Goal: Task Accomplishment & Management: Use online tool/utility

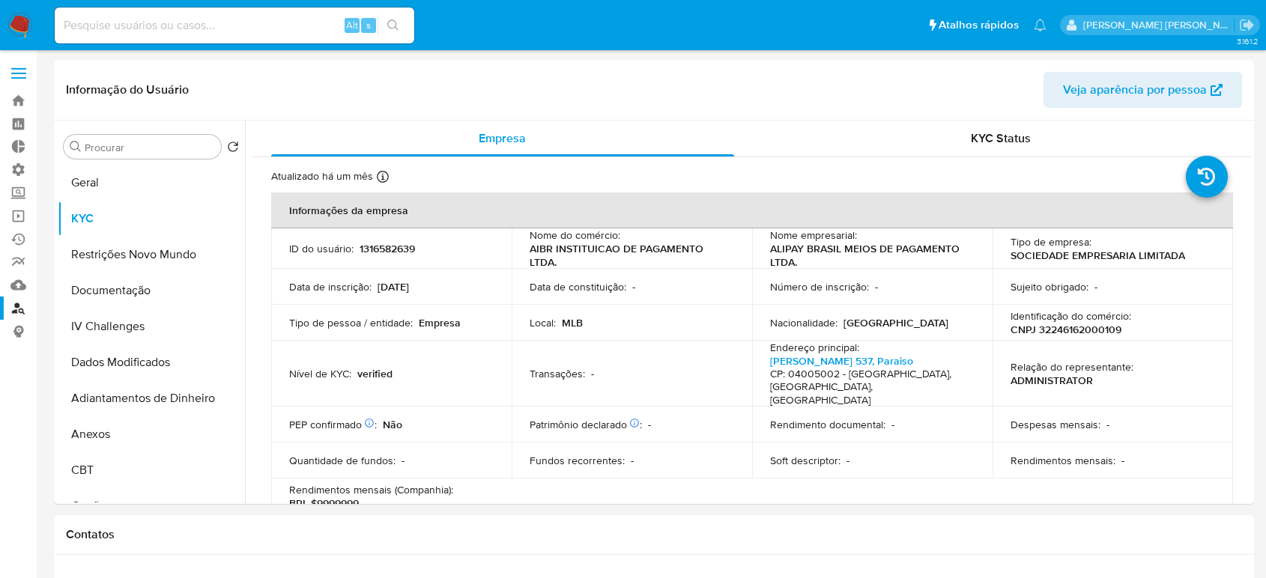
select select "10"
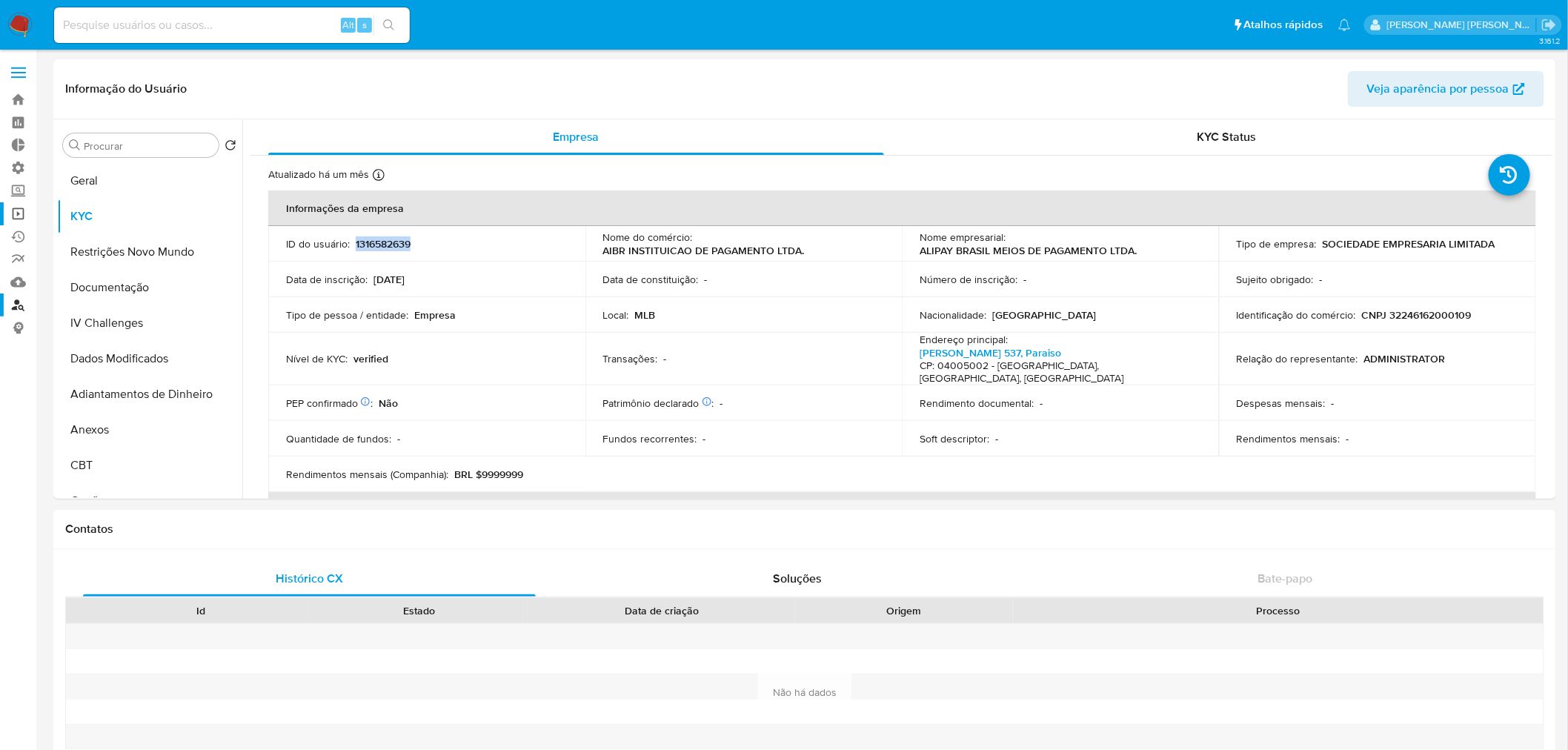
click at [19, 210] on link "Operações em massa" at bounding box center [88, 214] width 176 height 23
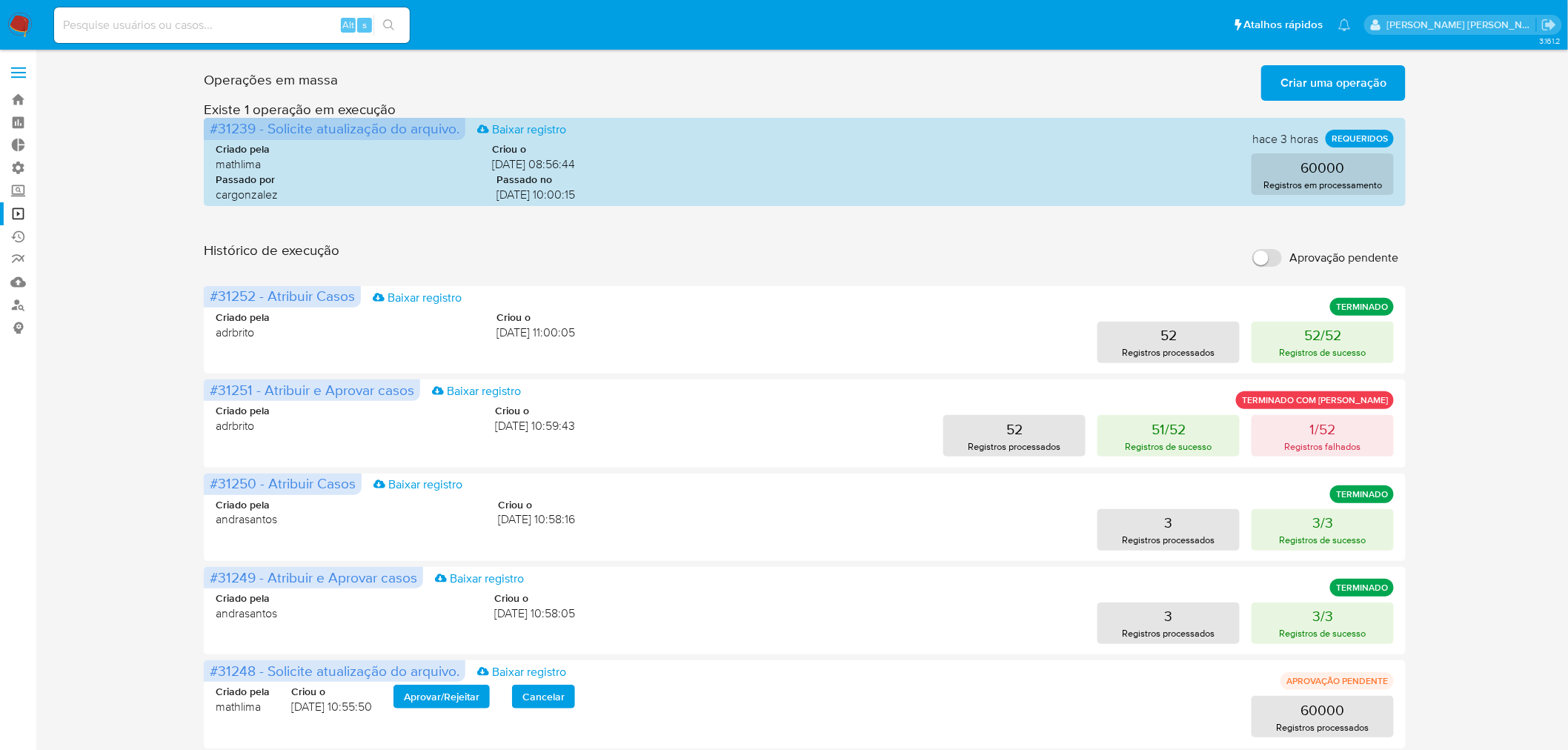
click at [1269, 263] on input "Aprovação pendente" at bounding box center [1267, 258] width 30 height 18
checkbox input "true"
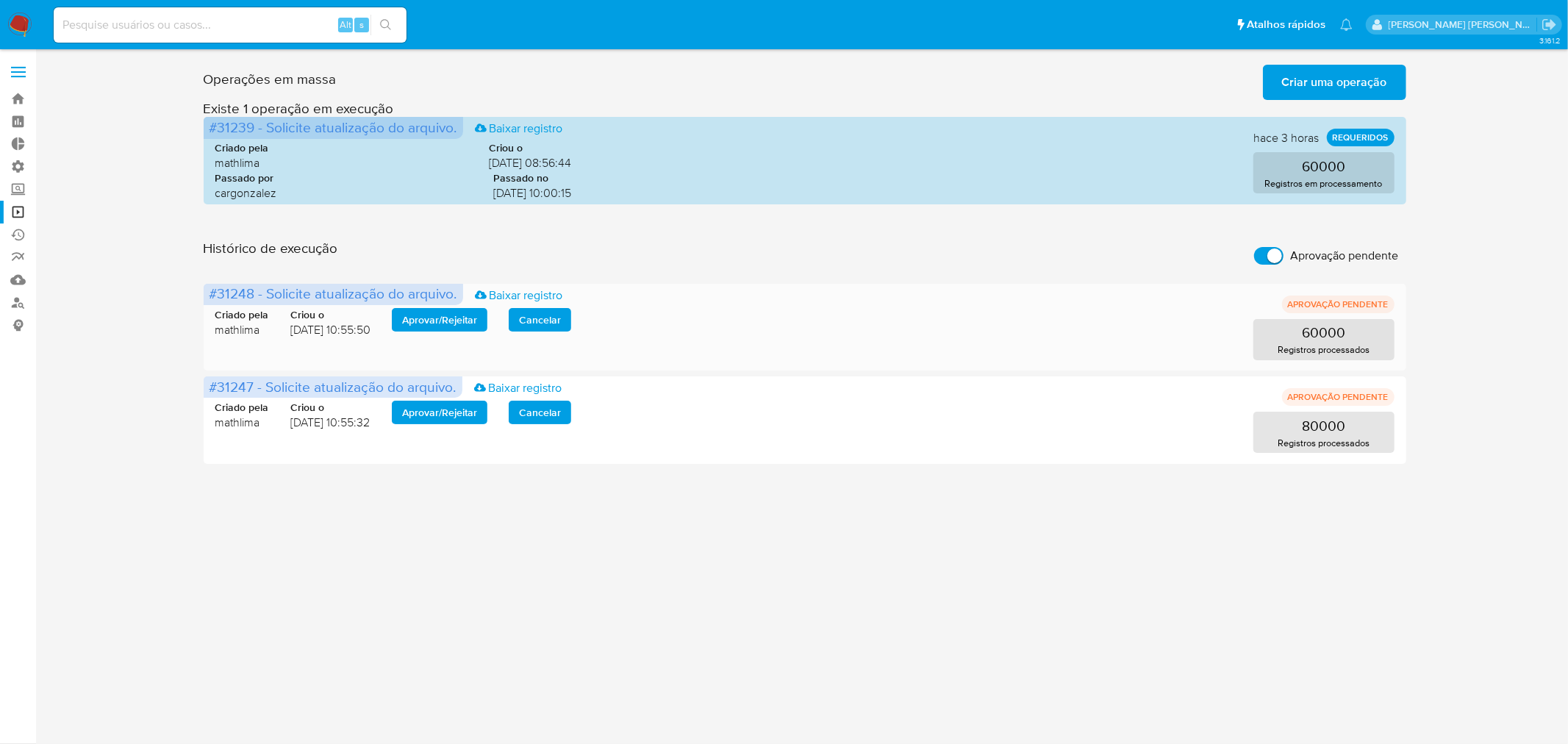
click at [437, 324] on span "Aprovar / Rejeitar" at bounding box center [440, 319] width 75 height 21
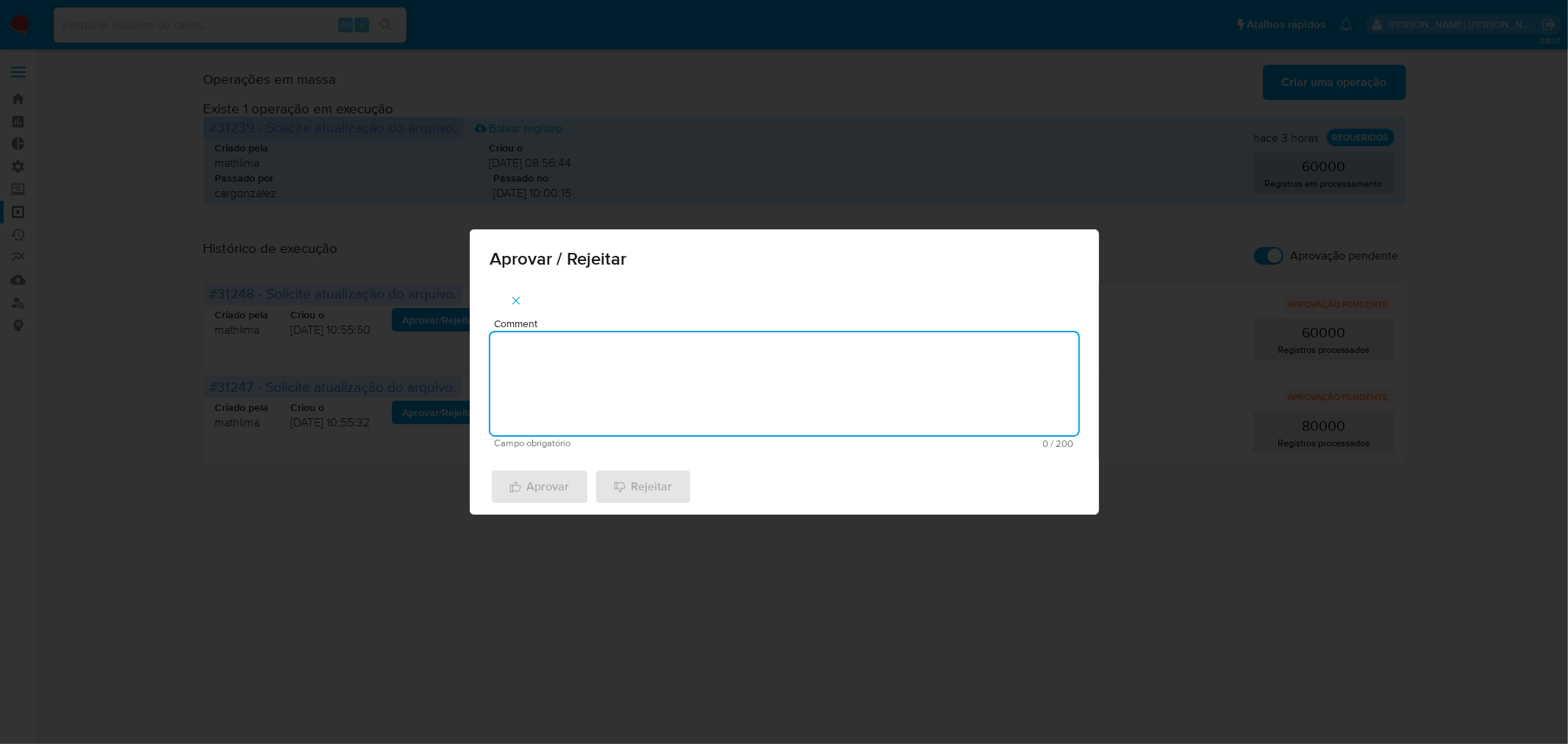
click at [634, 393] on textarea "Comment" at bounding box center [784, 384] width 588 height 103
click at [675, 347] on textarea "atualização cadastral 2025" at bounding box center [784, 384] width 588 height 103
type textarea "atualização cadastral 2025"
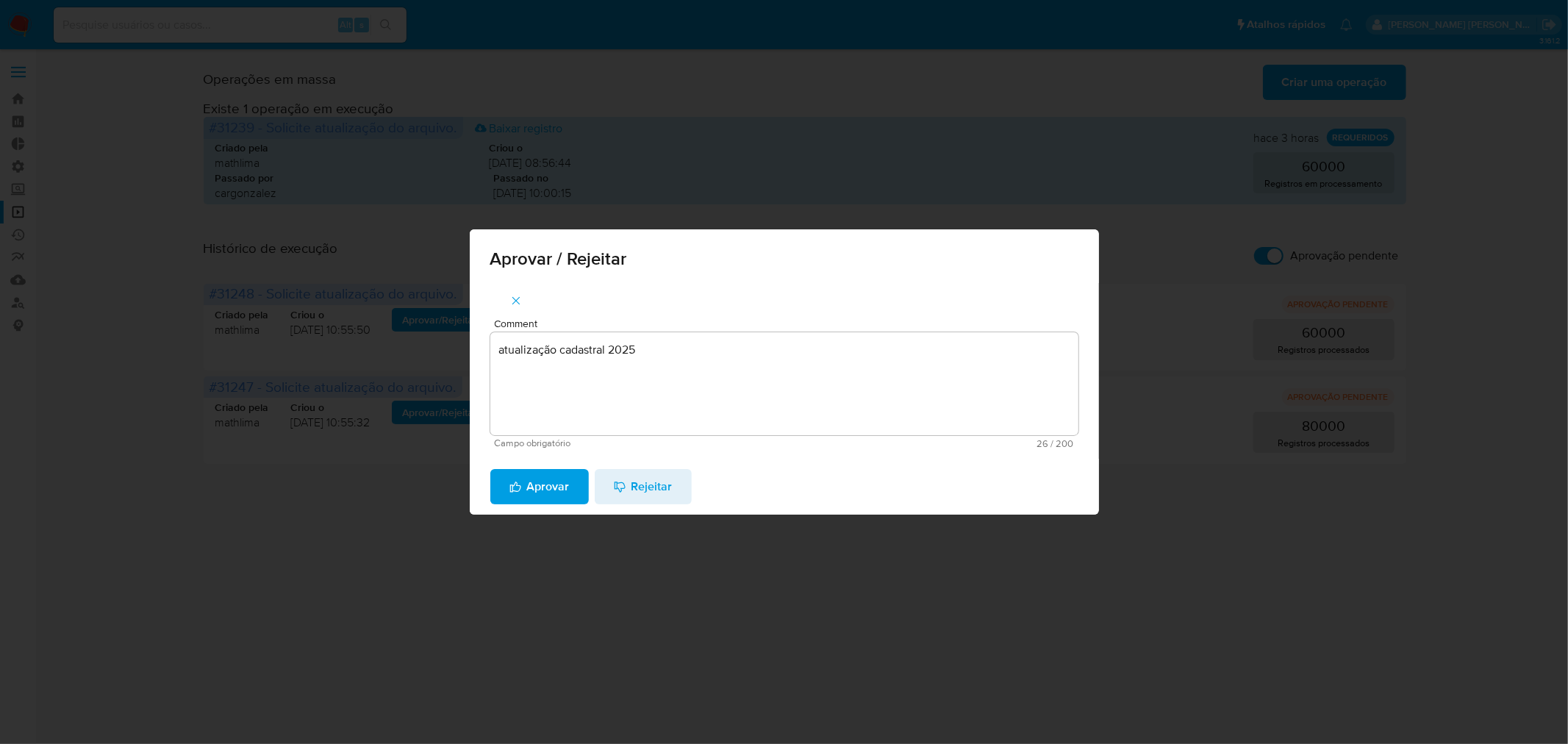
click at [551, 489] on span "Aprovar" at bounding box center [539, 486] width 60 height 32
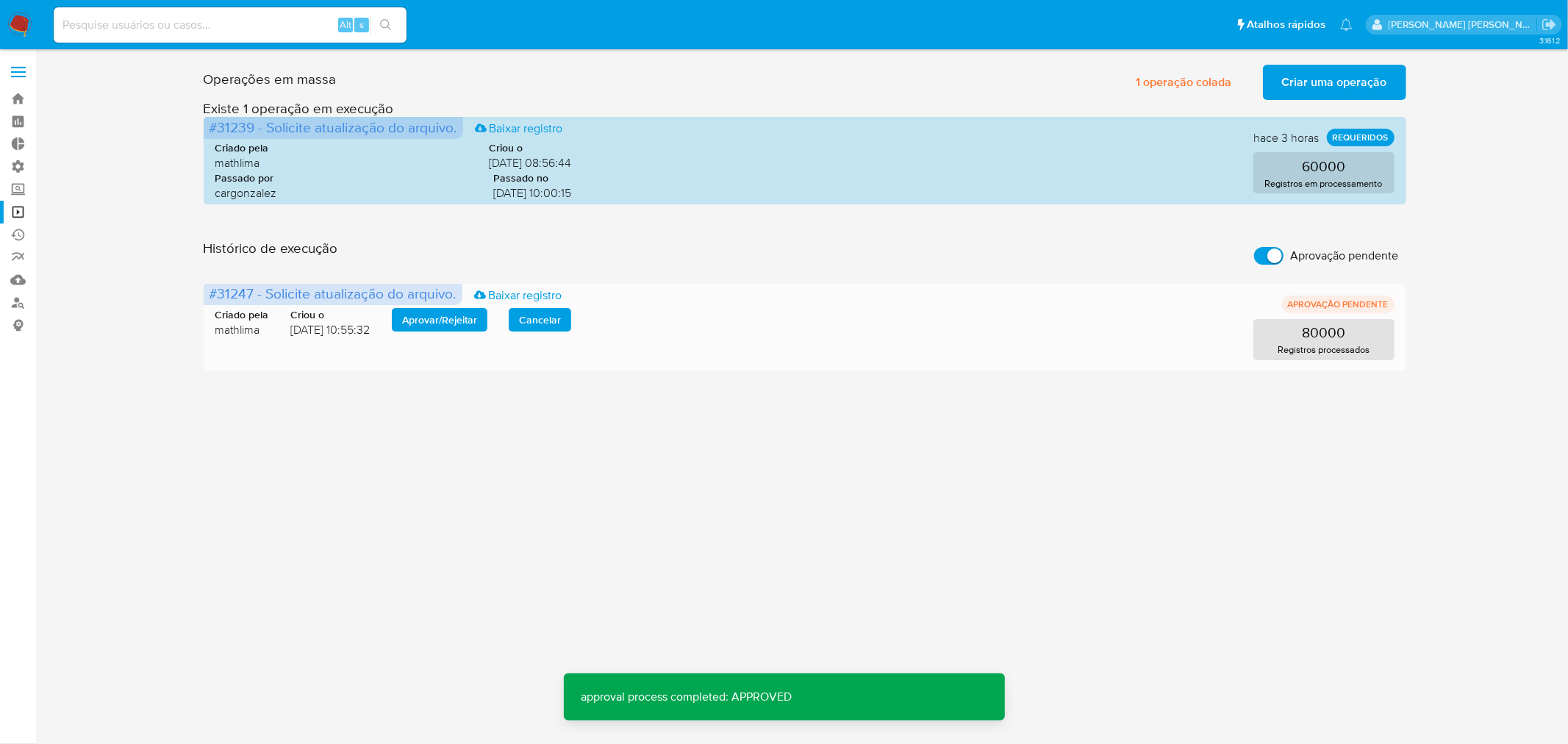
click at [453, 314] on span "Aprovar / Rejeitar" at bounding box center [440, 319] width 75 height 21
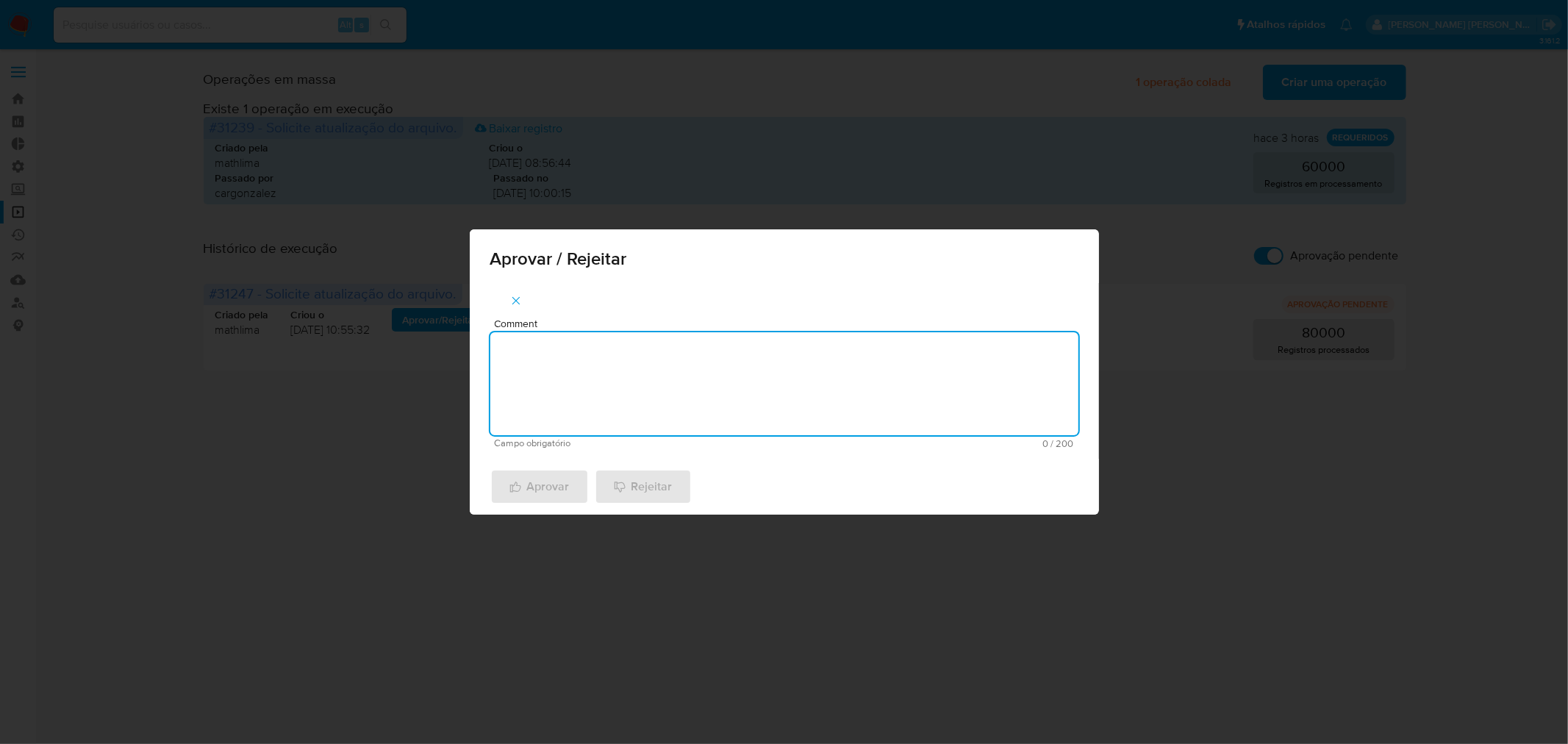
click at [617, 360] on textarea "Comment" at bounding box center [784, 384] width 588 height 103
paste textarea "atualização cadastral 2025"
type textarea "atualização cadastral 2025"
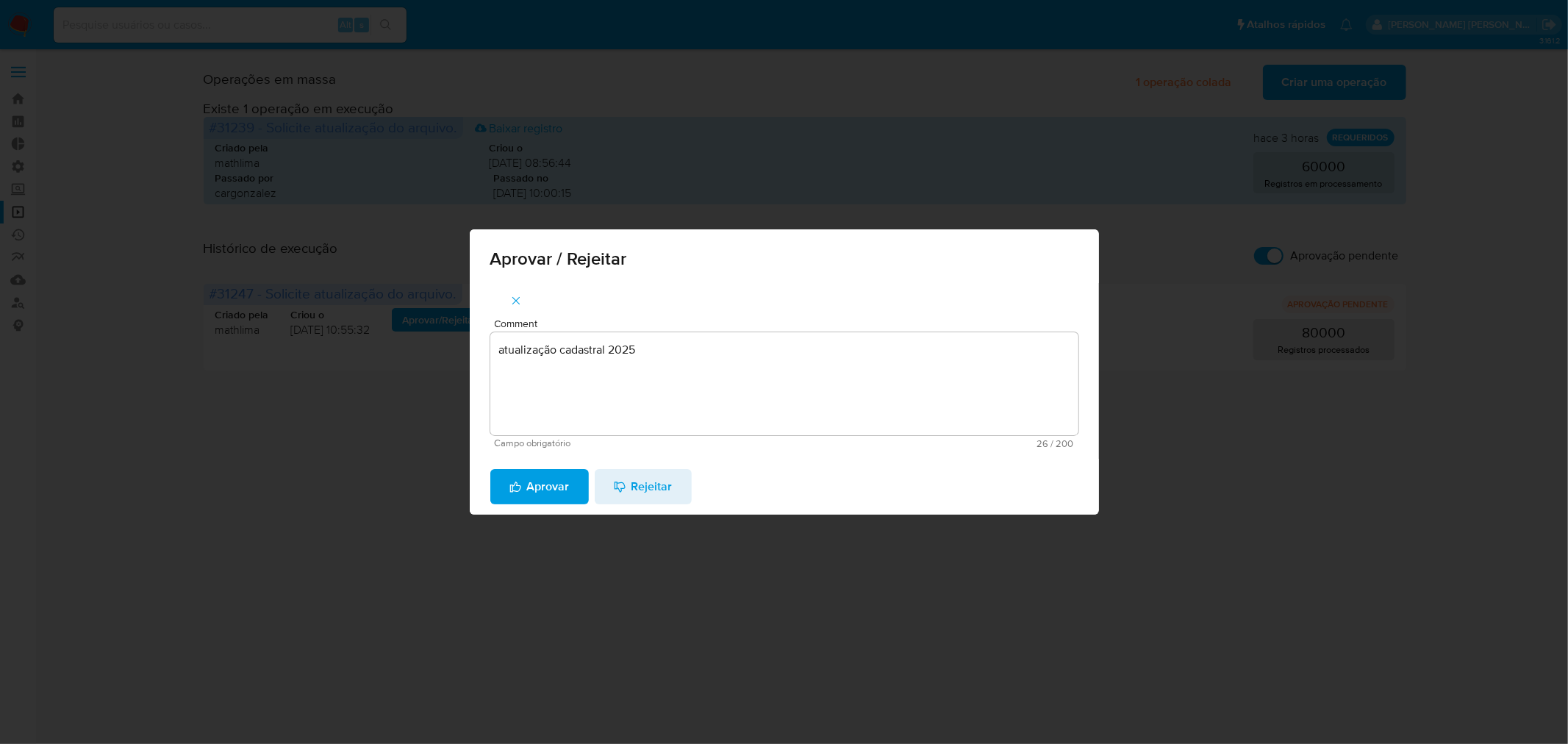
click at [549, 494] on span "Aprovar" at bounding box center [539, 486] width 60 height 32
